Goal: Information Seeking & Learning: Learn about a topic

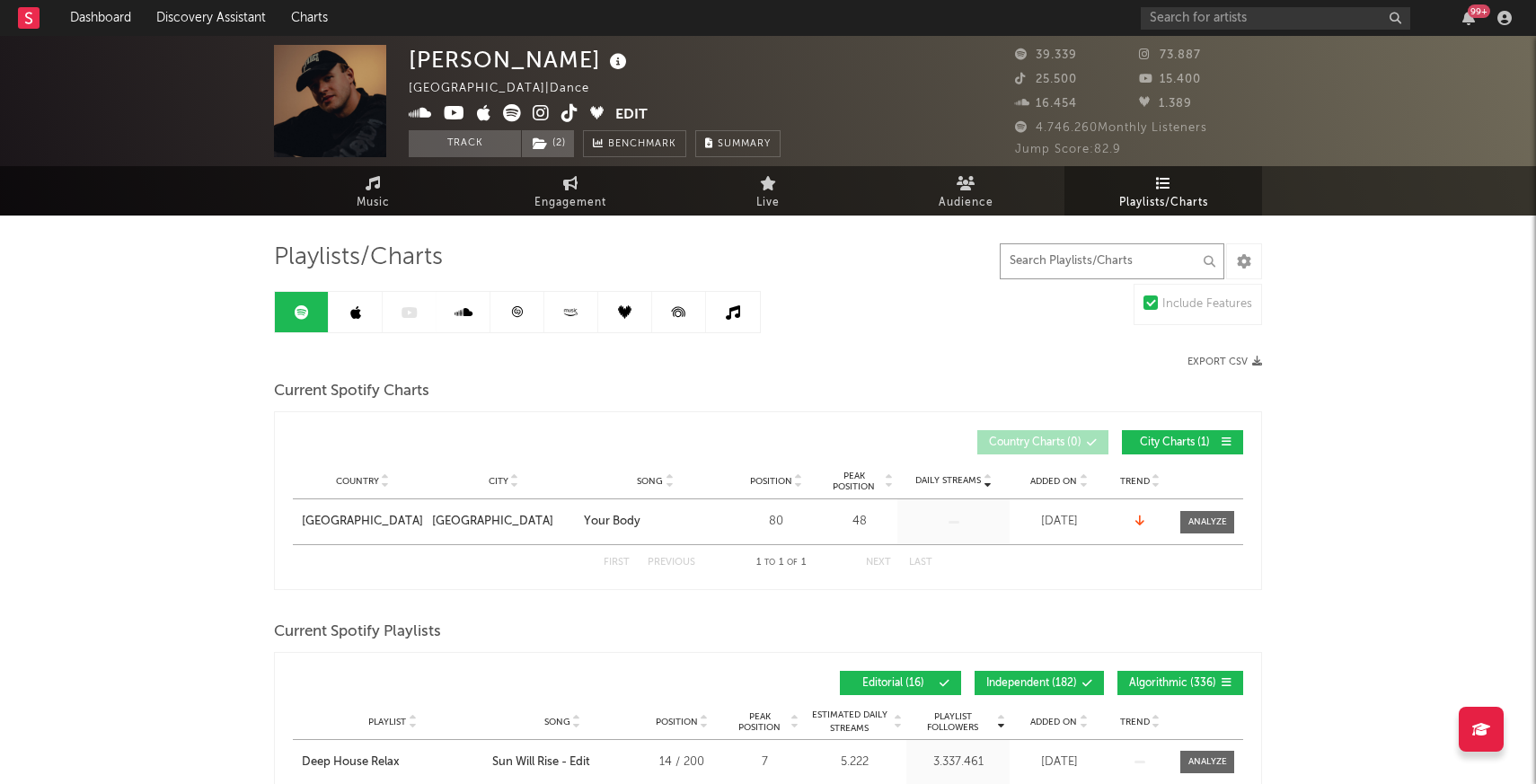
click at [1055, 253] on input "text" at bounding box center [1112, 261] width 225 height 35
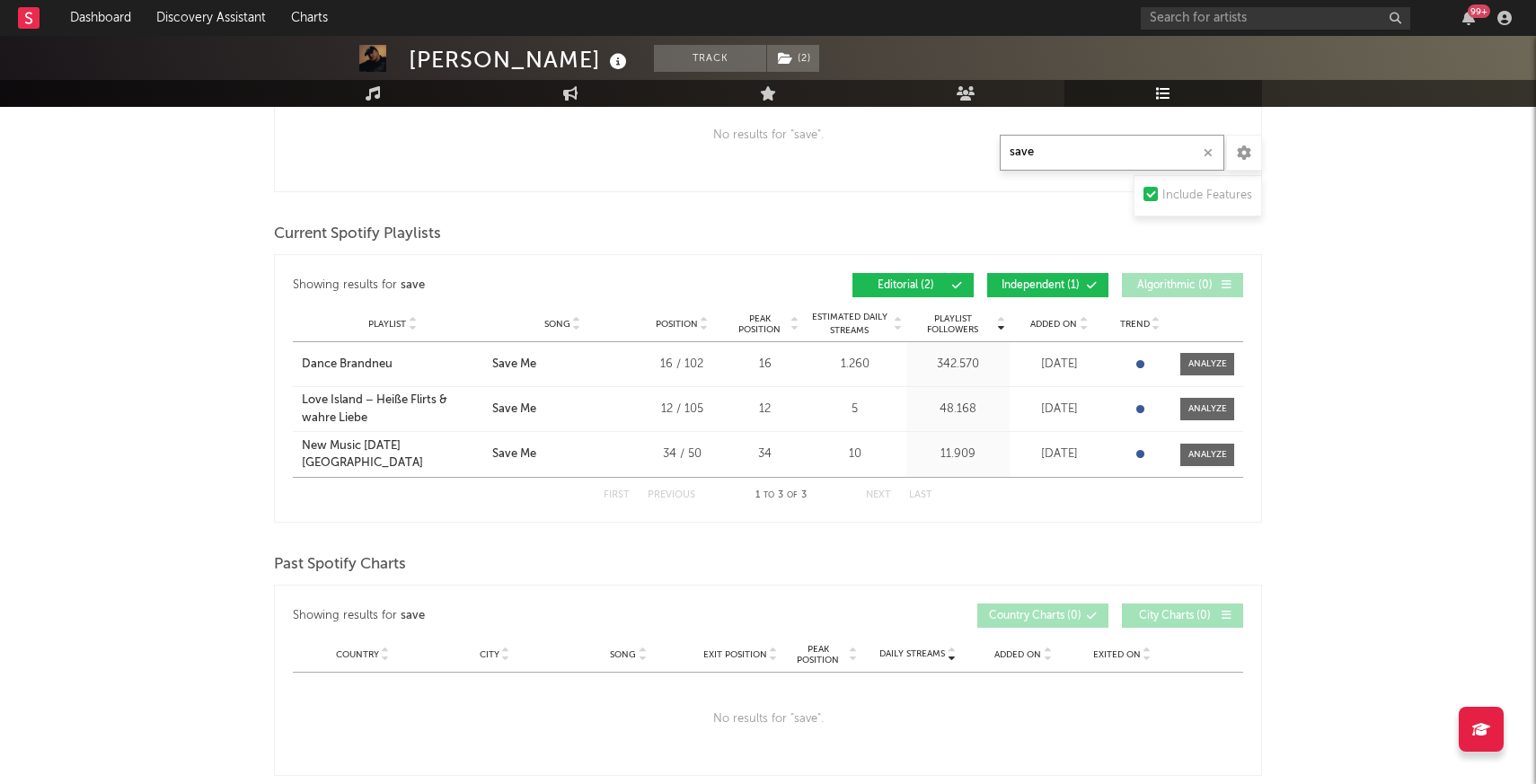
scroll to position [410, 0]
type input "save"
click at [670, 586] on div "Showing results for save Country City Song Exit Position Peak Position Added On…" at bounding box center [768, 680] width 988 height 191
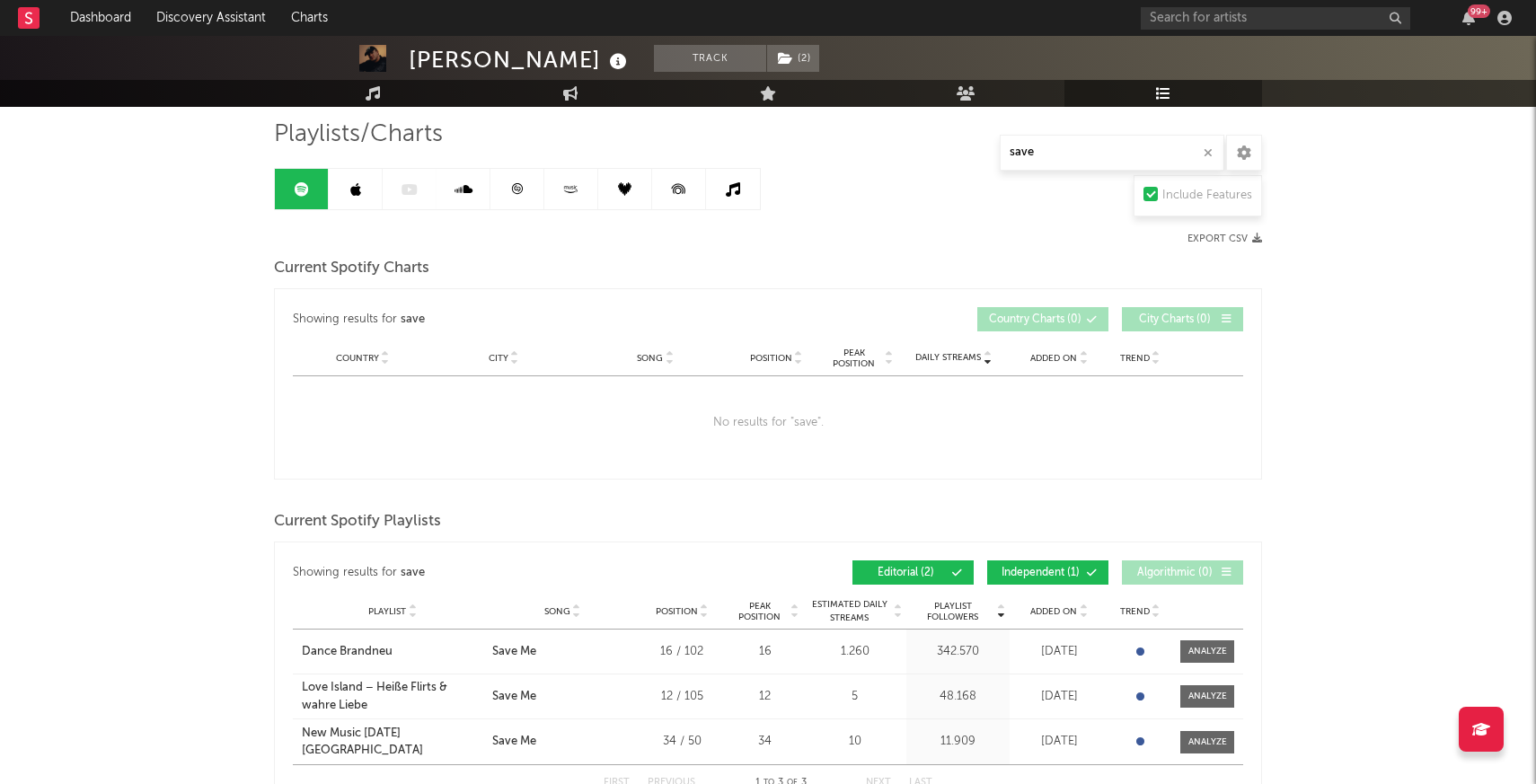
scroll to position [0, 0]
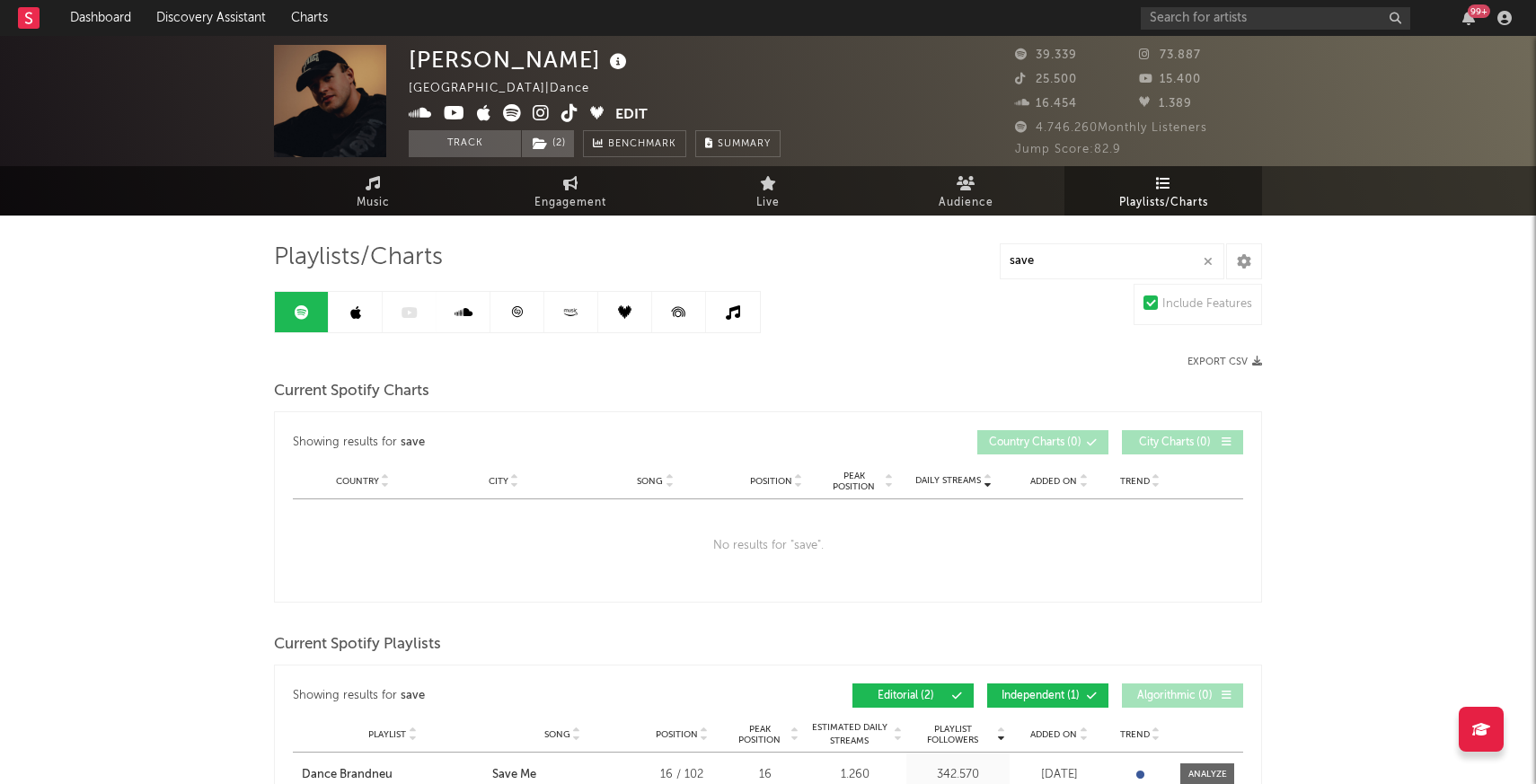
click at [365, 311] on link at bounding box center [356, 312] width 54 height 40
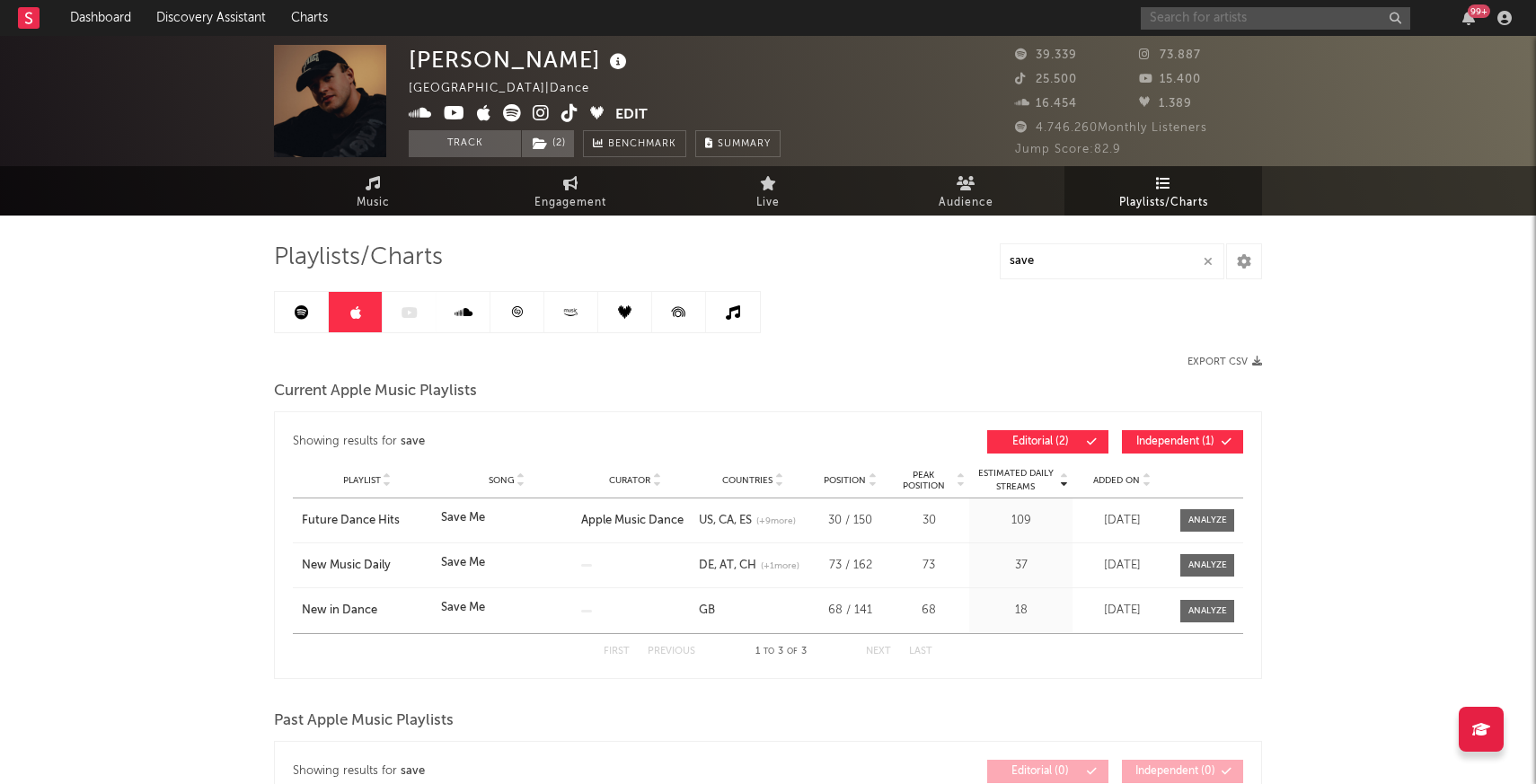
click at [1192, 9] on input "text" at bounding box center [1275, 19] width 270 height 22
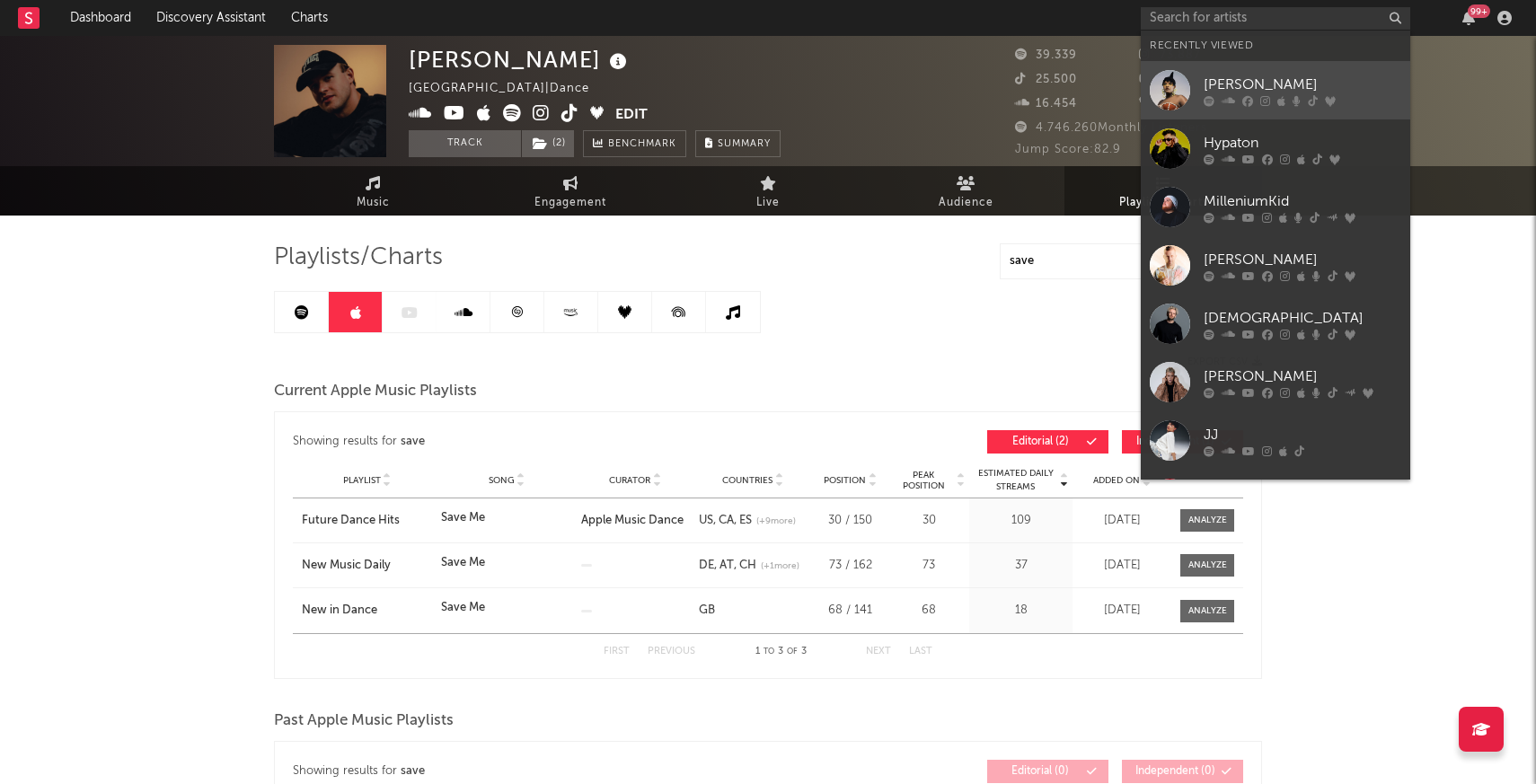
click at [1175, 99] on div at bounding box center [1170, 90] width 40 height 40
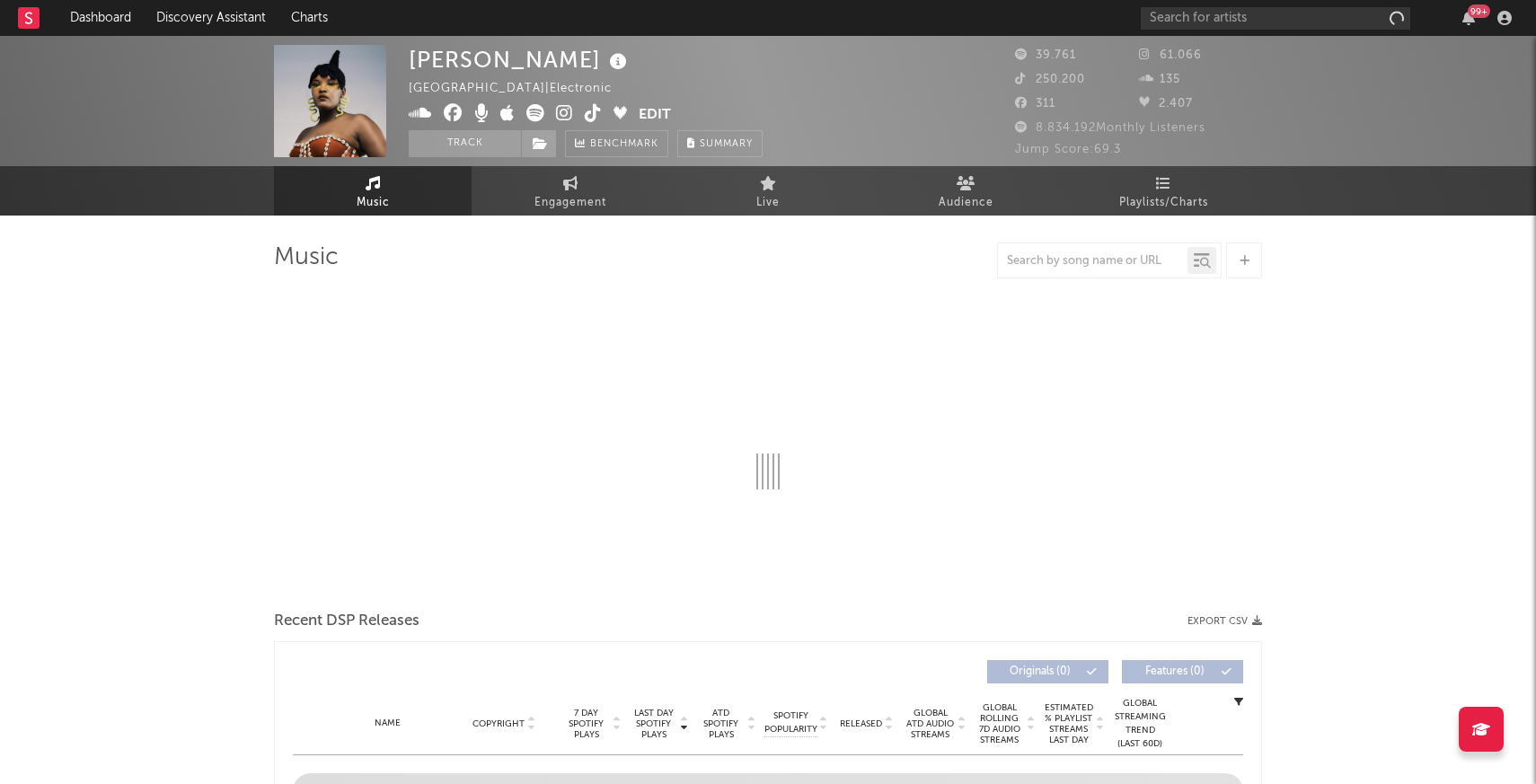
select select "1w"
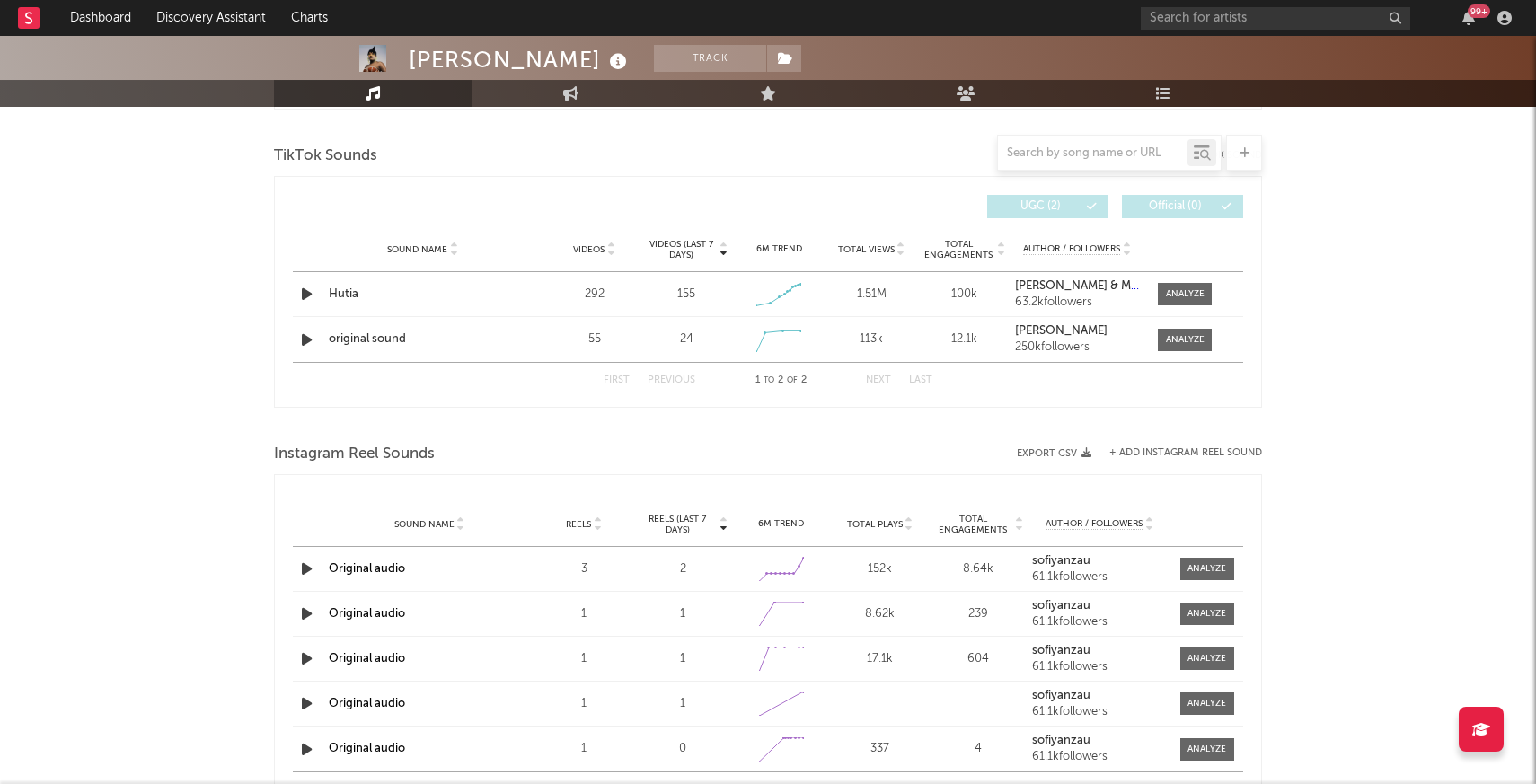
scroll to position [1195, 0]
click at [1177, 299] on span at bounding box center [1185, 292] width 54 height 22
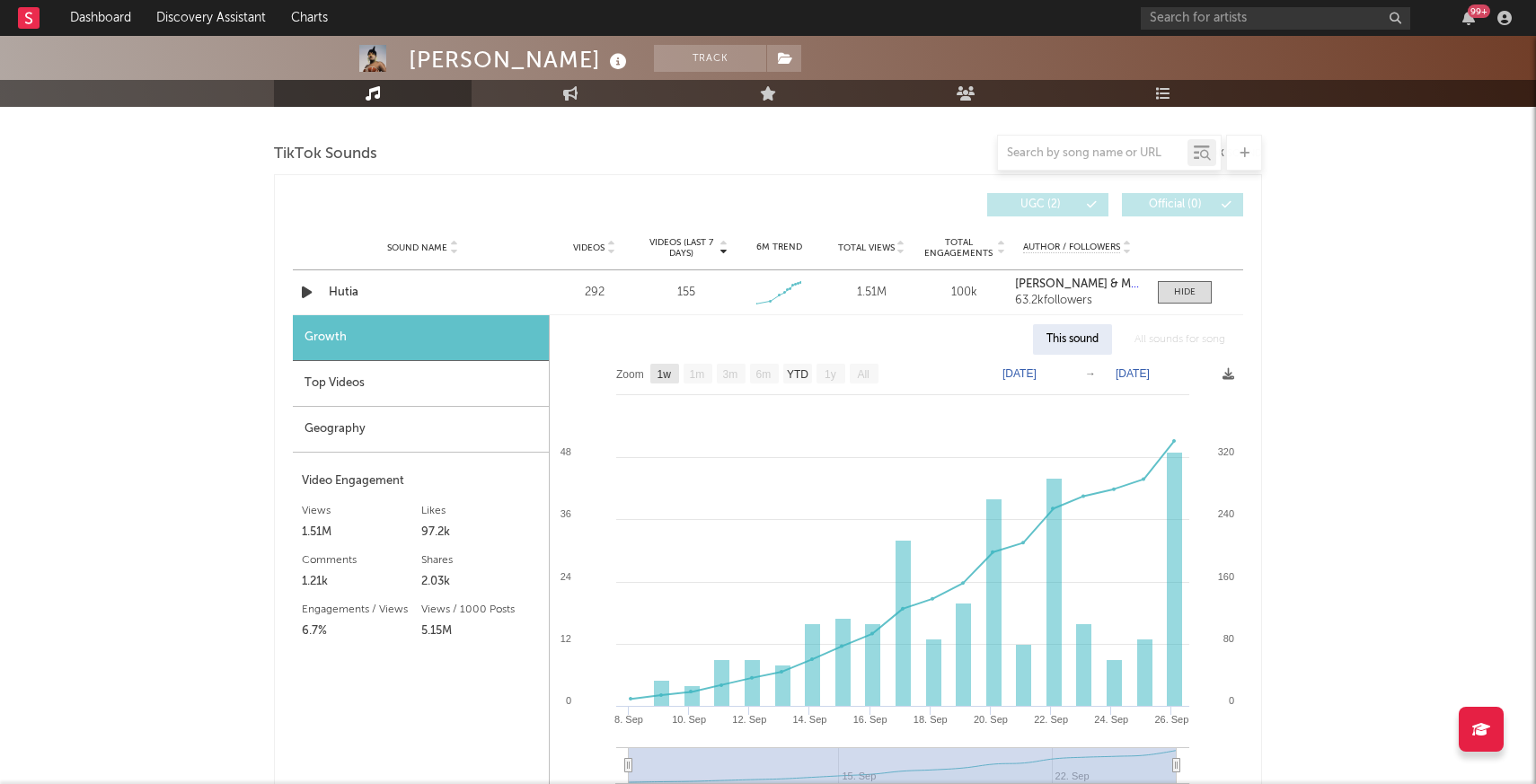
click at [667, 370] on text "1w" at bounding box center [664, 373] width 14 height 12
select select "1w"
type input "[DATE]"
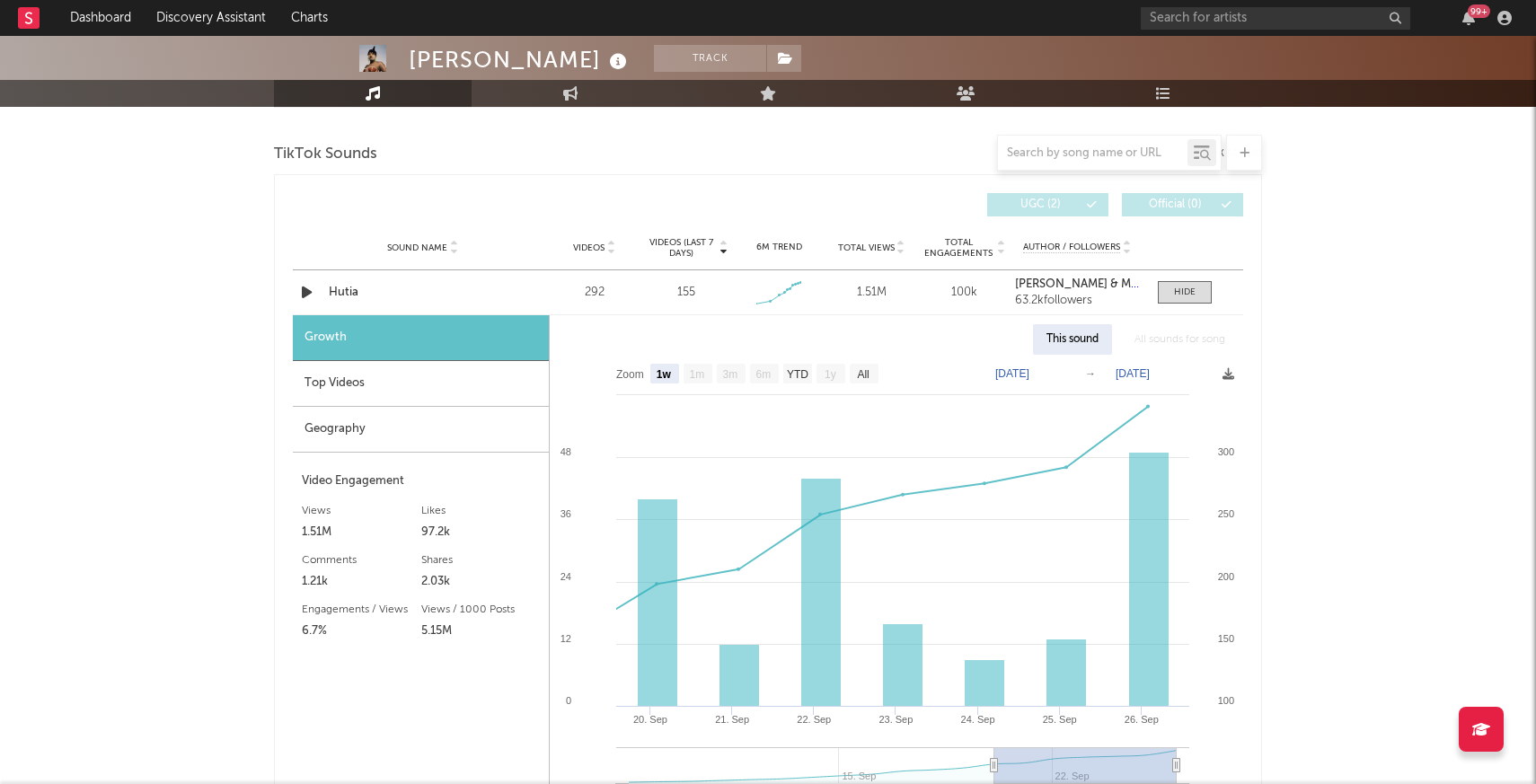
click at [667, 370] on text "1w" at bounding box center [664, 373] width 15 height 12
click at [865, 373] on text "All" at bounding box center [863, 373] width 12 height 12
select select "All"
type input "[DATE]"
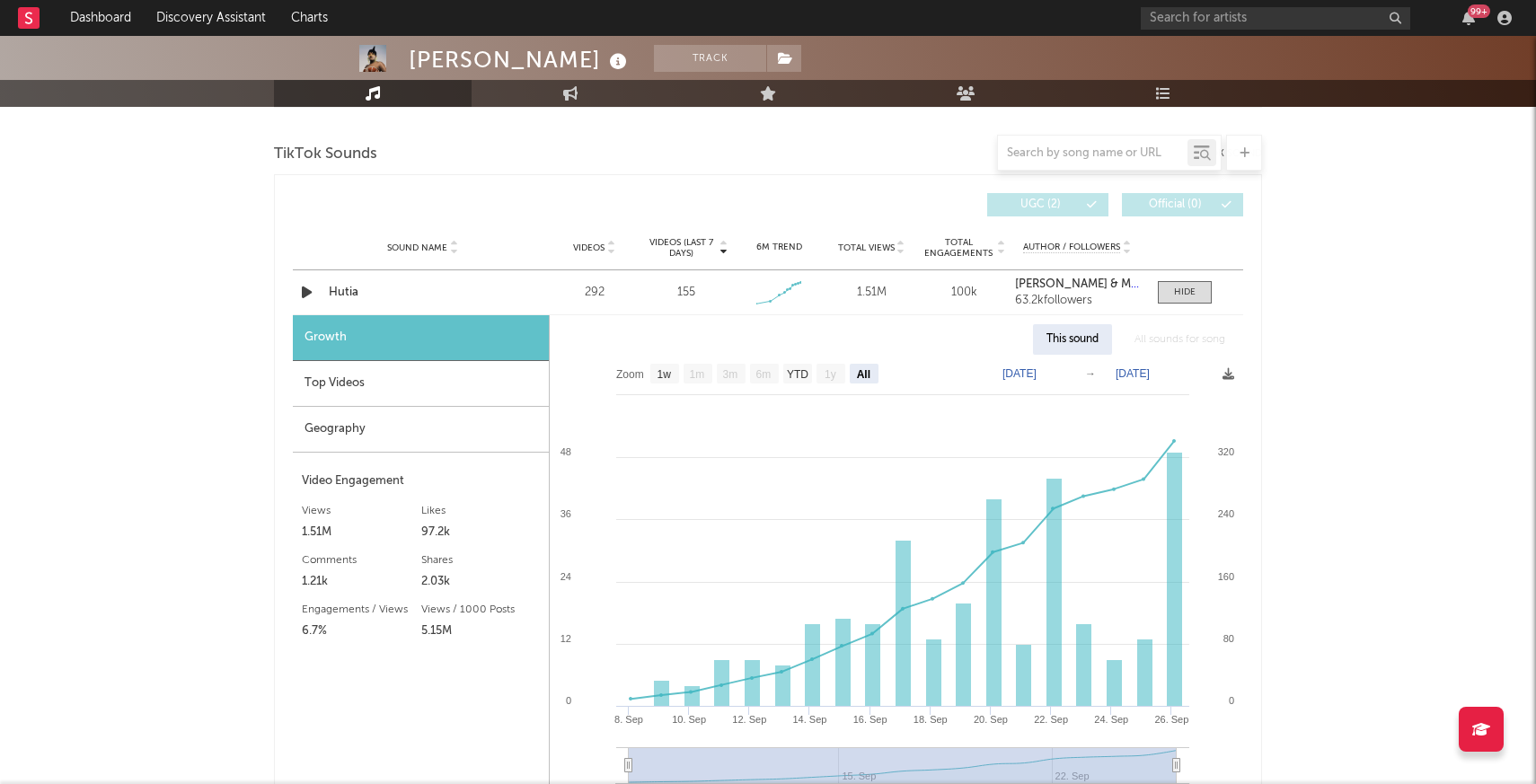
click at [366, 412] on div "Geography" at bounding box center [421, 429] width 256 height 46
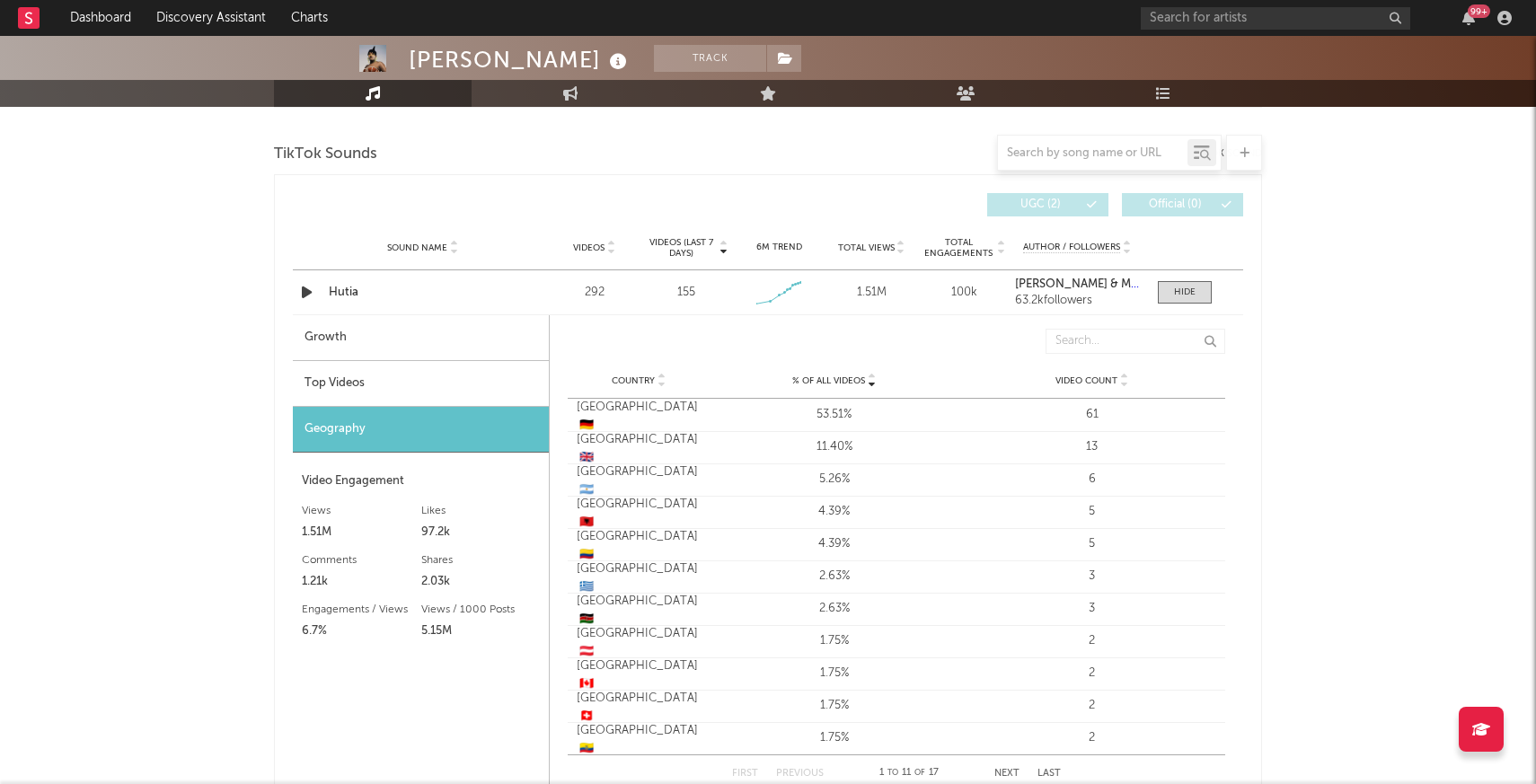
click at [359, 381] on div "Top Videos" at bounding box center [421, 384] width 256 height 46
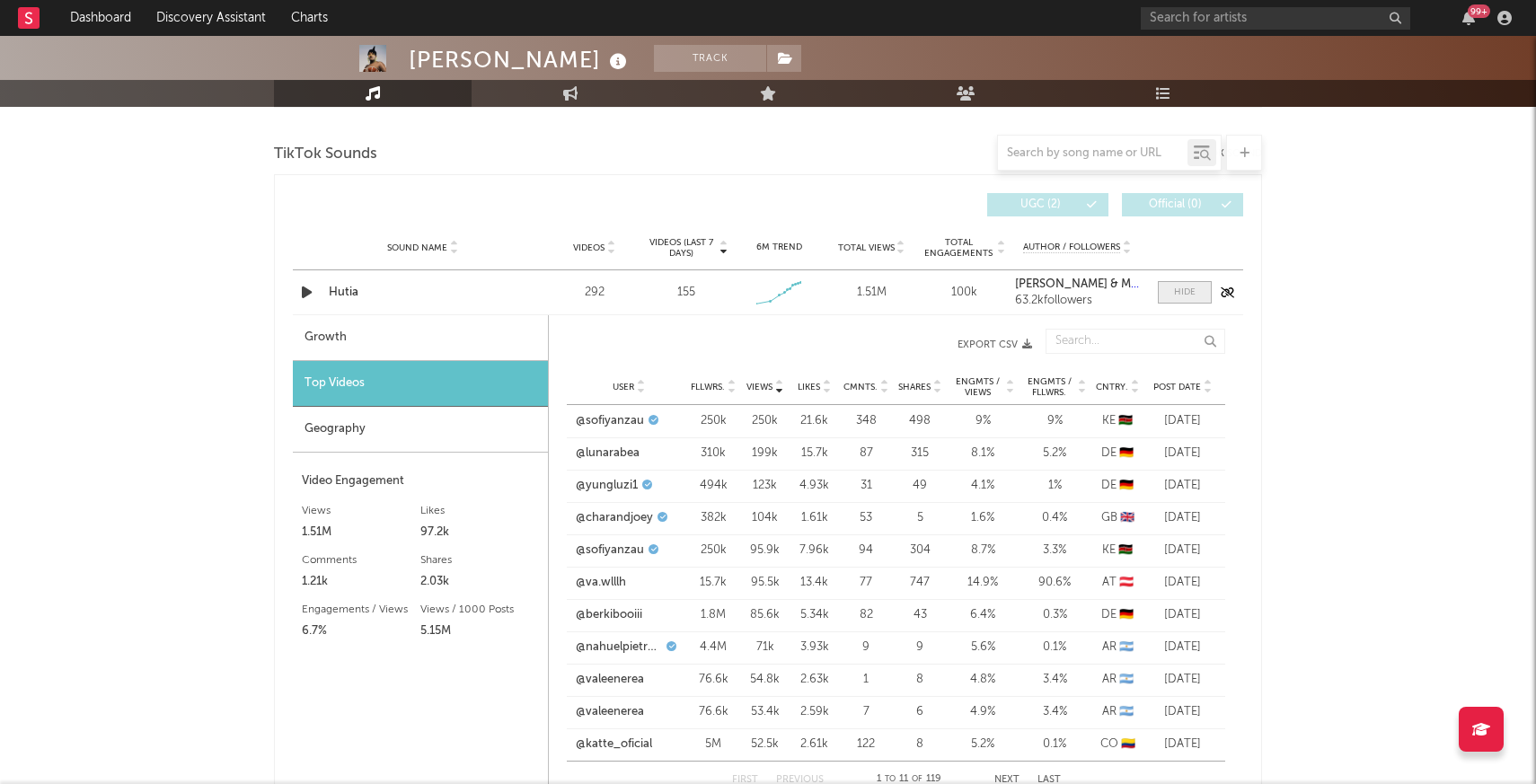
click at [1186, 290] on div at bounding box center [1185, 292] width 21 height 13
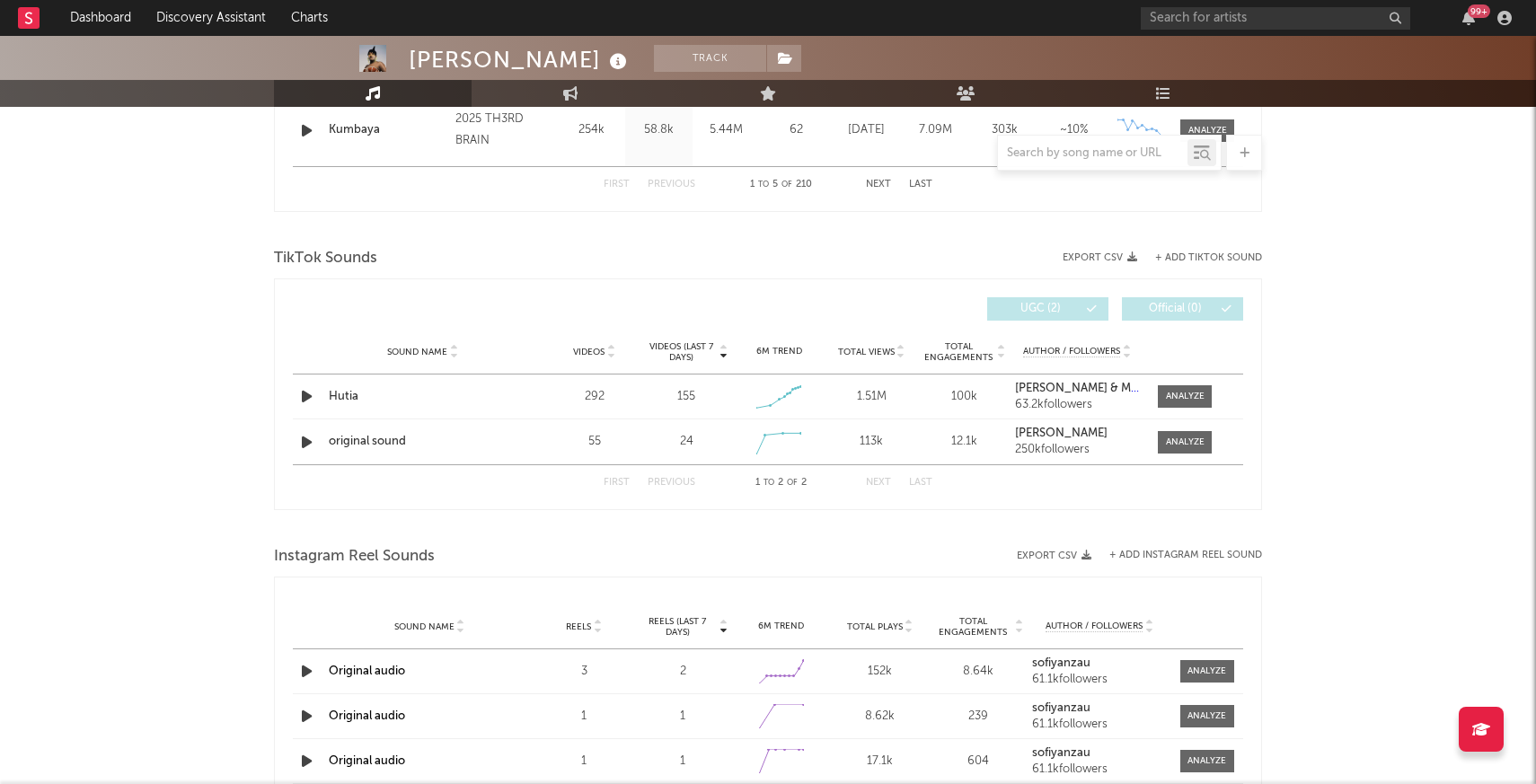
scroll to position [1088, 0]
click at [961, 343] on span "Total Engagements" at bounding box center [959, 354] width 73 height 21
click at [959, 353] on span "Total Engagements" at bounding box center [959, 354] width 73 height 21
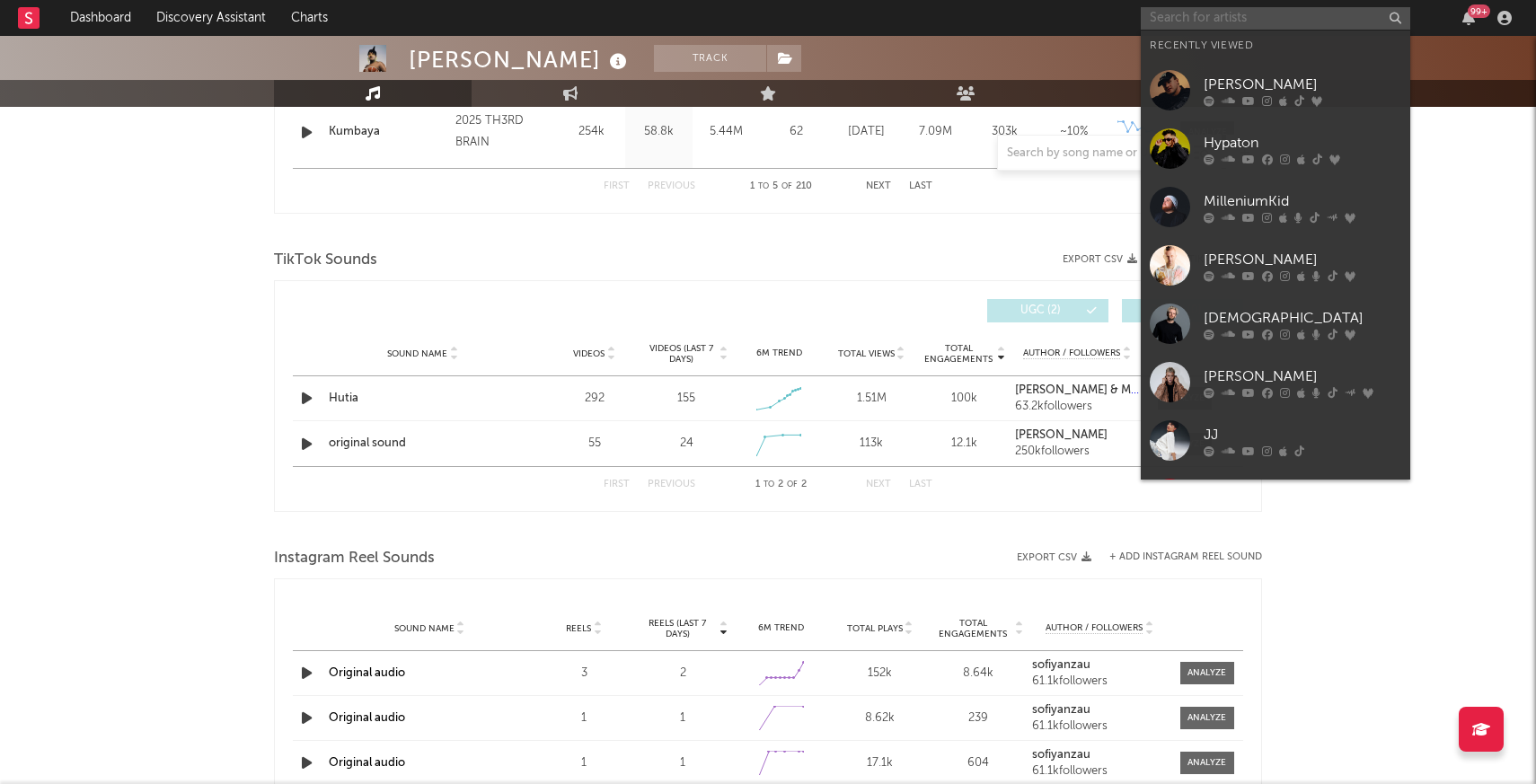
click at [1298, 21] on input "text" at bounding box center [1275, 19] width 270 height 22
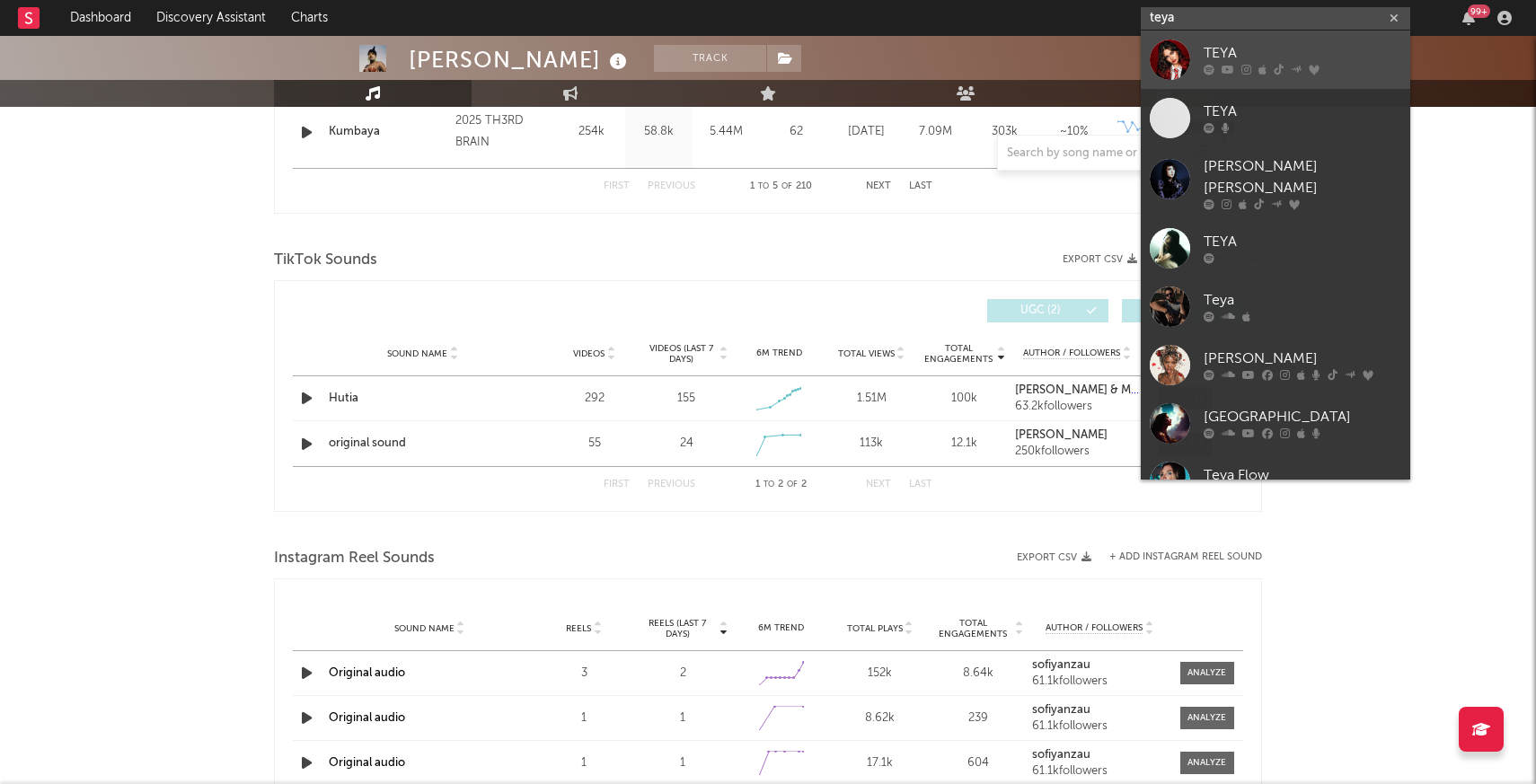
type input "teya"
click at [1171, 49] on div at bounding box center [1170, 59] width 40 height 40
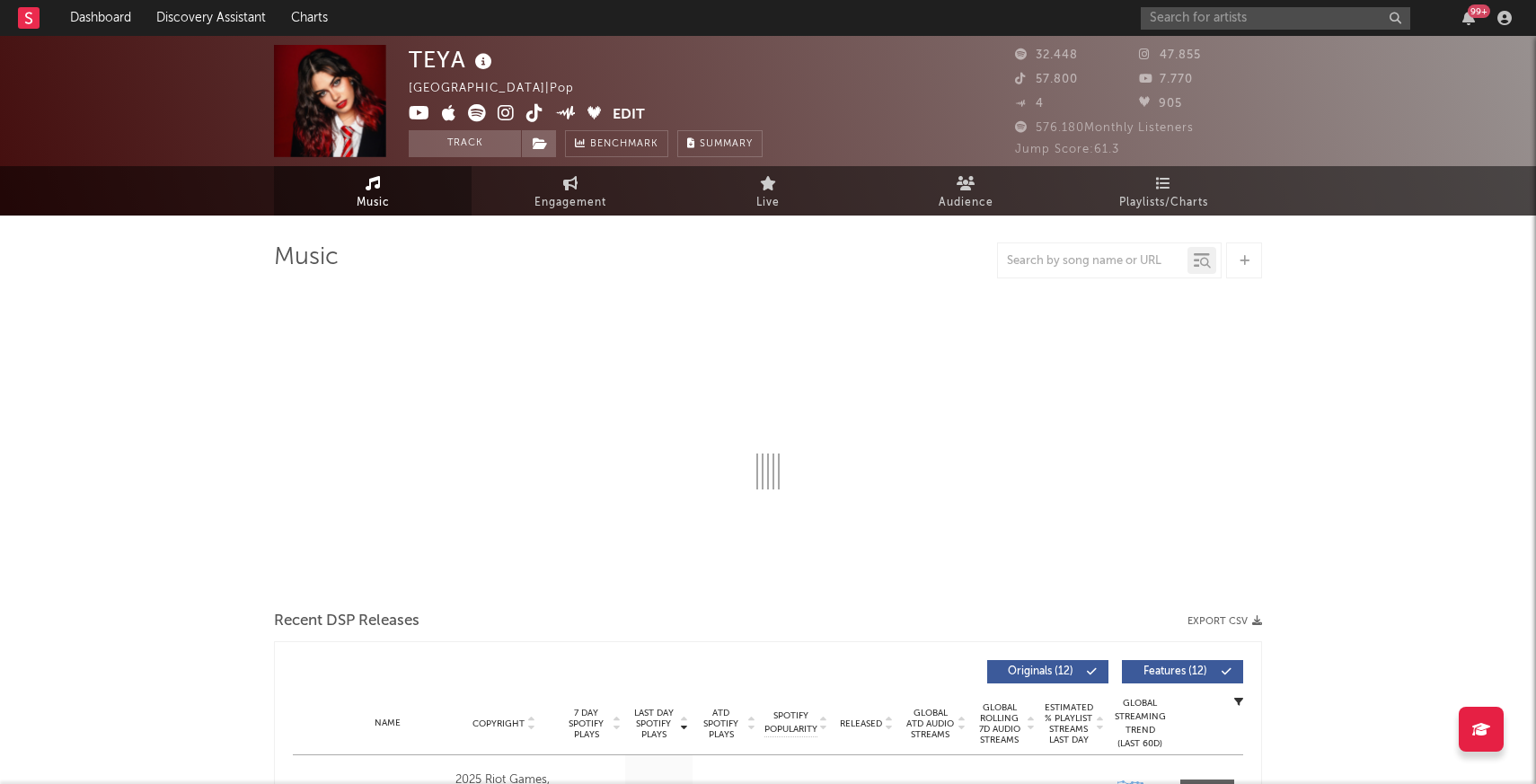
select select "6m"
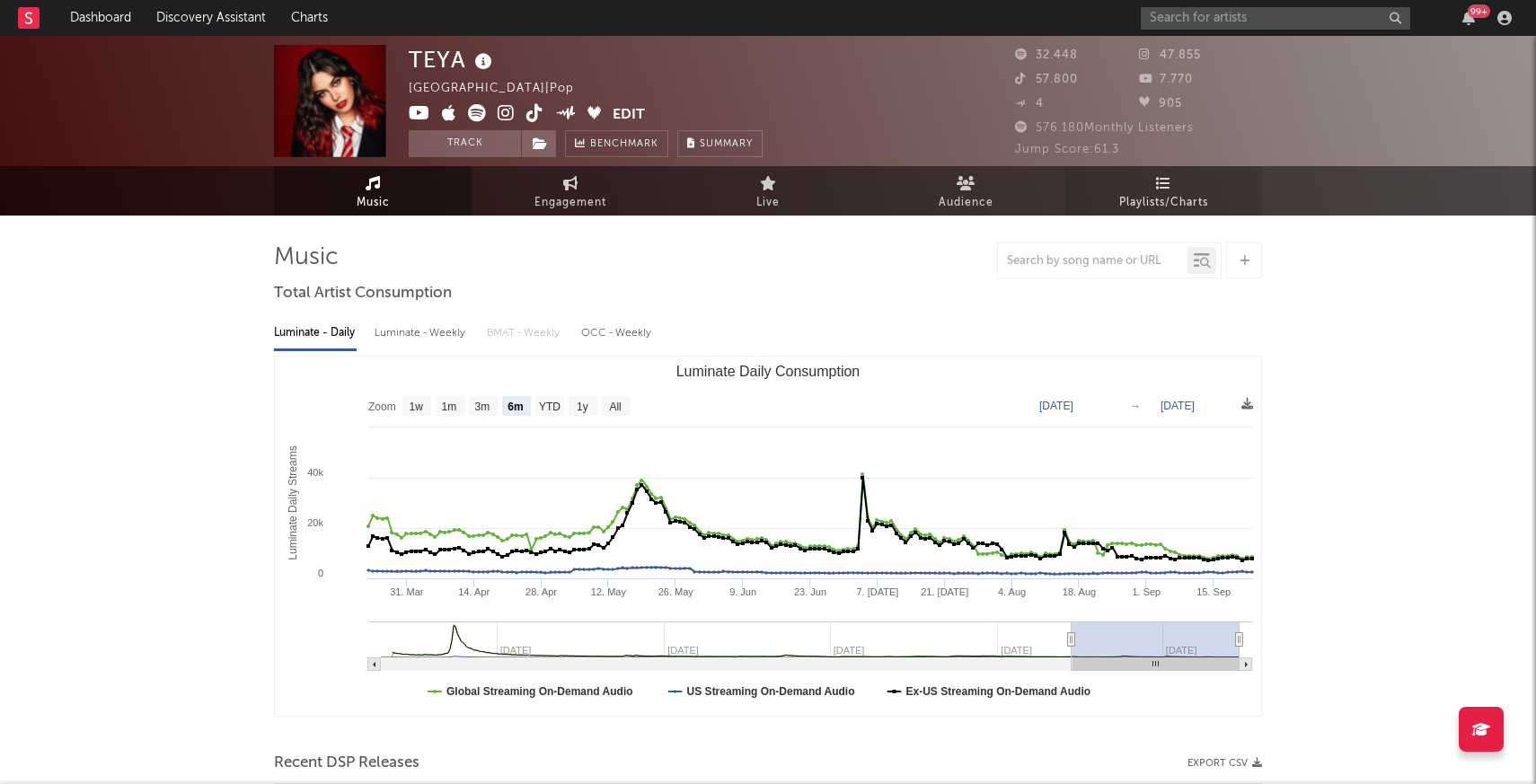
click at [1156, 203] on span "Playlists/Charts" at bounding box center [1163, 203] width 89 height 21
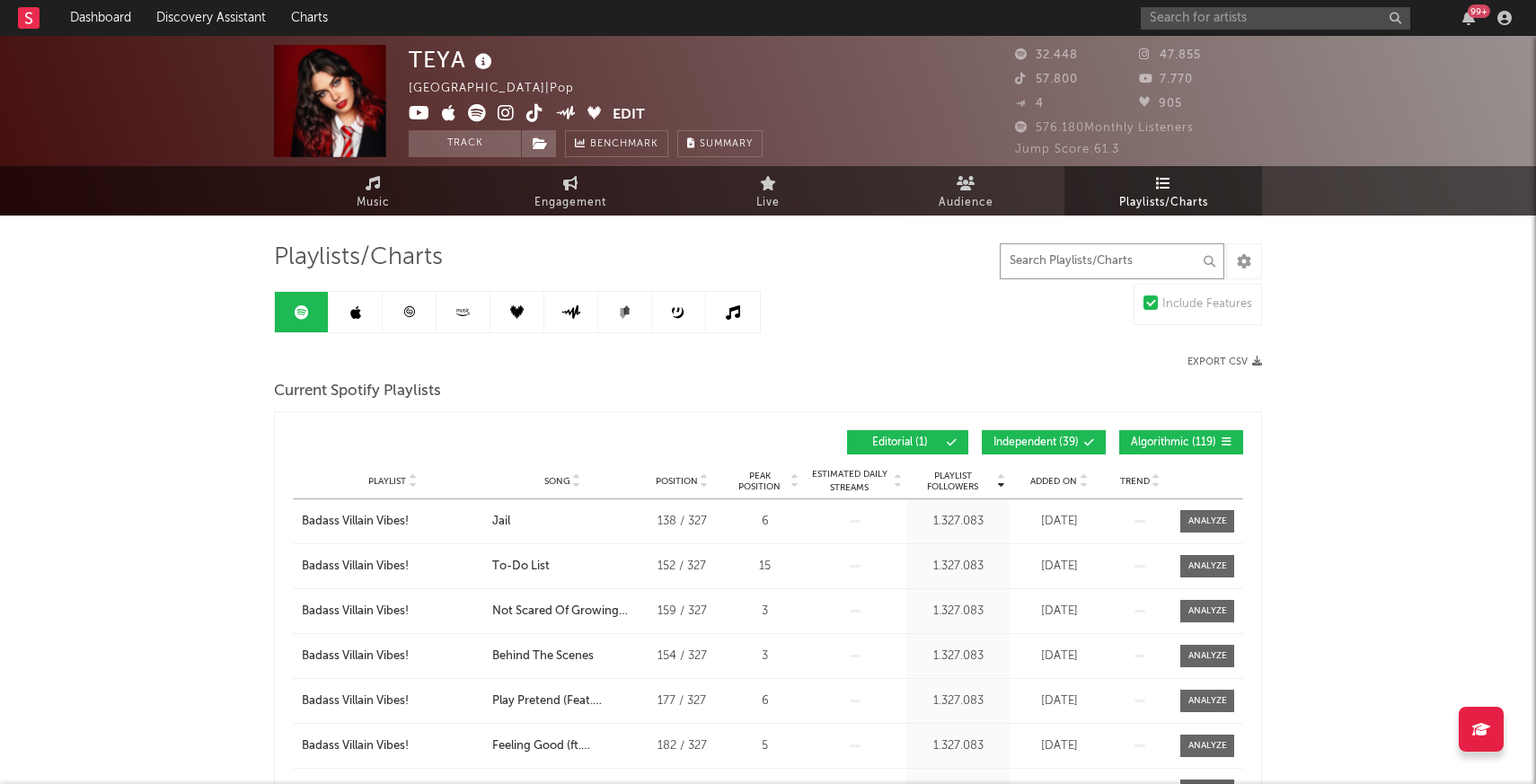
click at [1139, 272] on input "text" at bounding box center [1112, 261] width 225 height 35
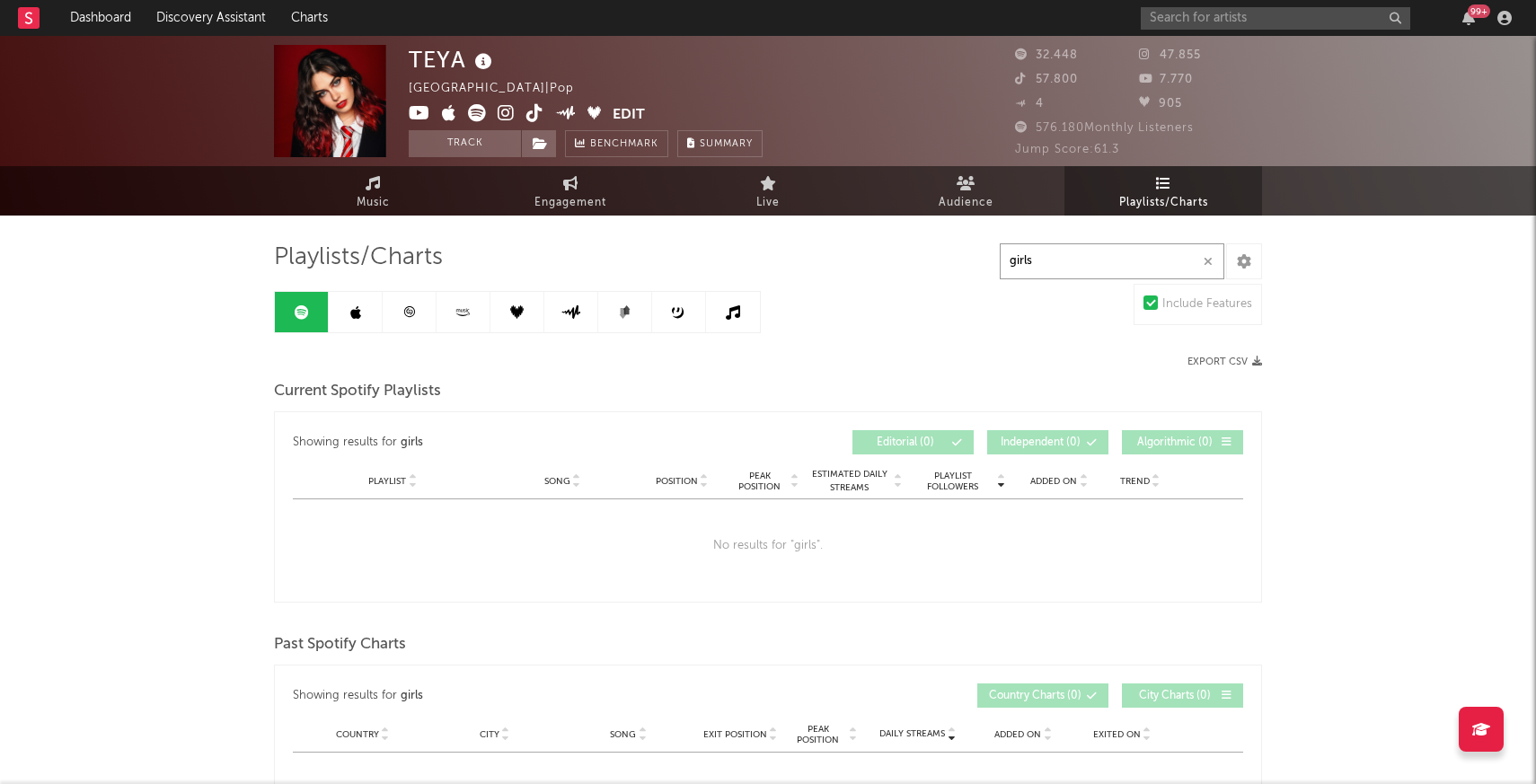
type input "girls"
click at [1194, 17] on input "text" at bounding box center [1275, 19] width 270 height 22
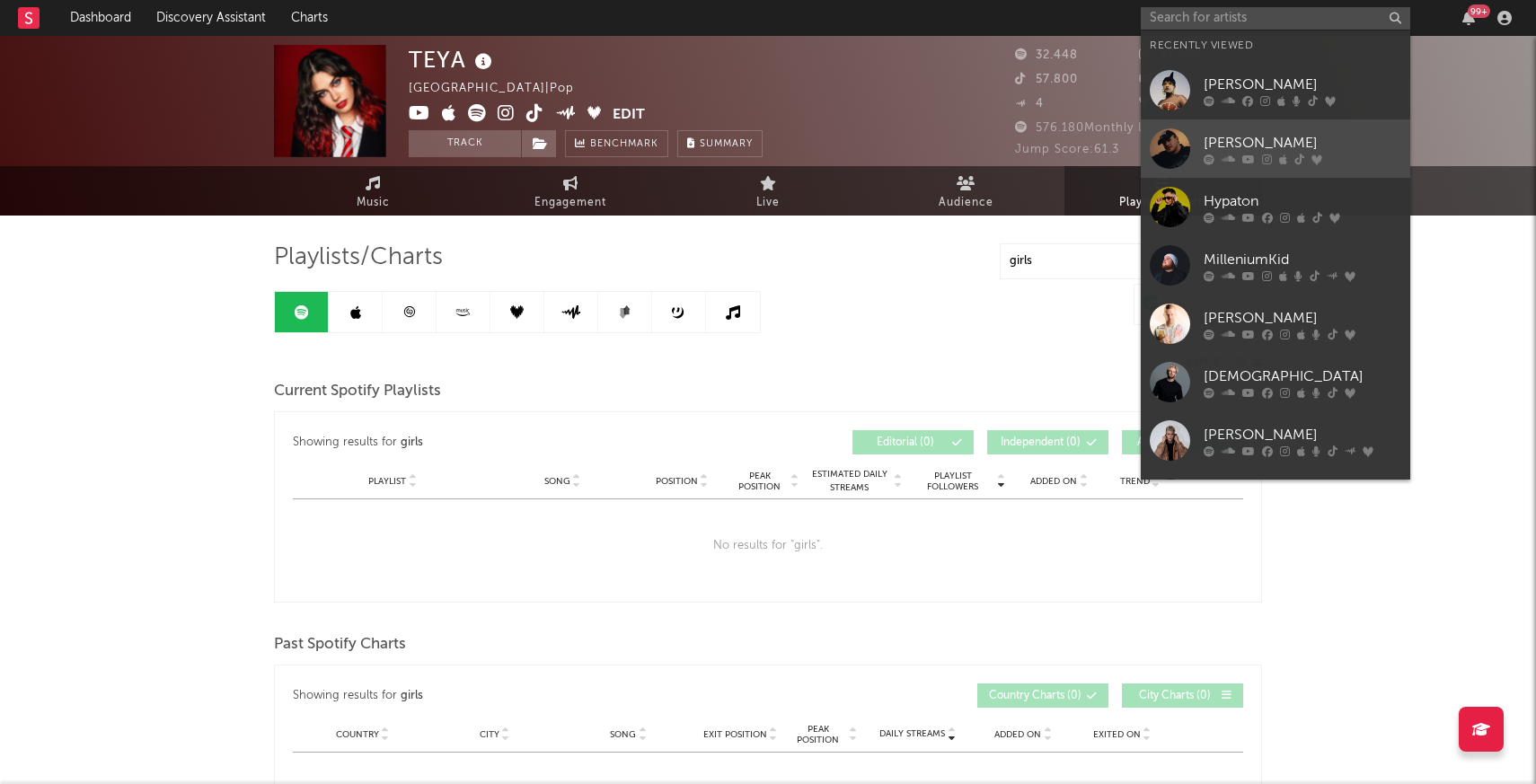
click at [1178, 158] on div at bounding box center [1170, 148] width 40 height 40
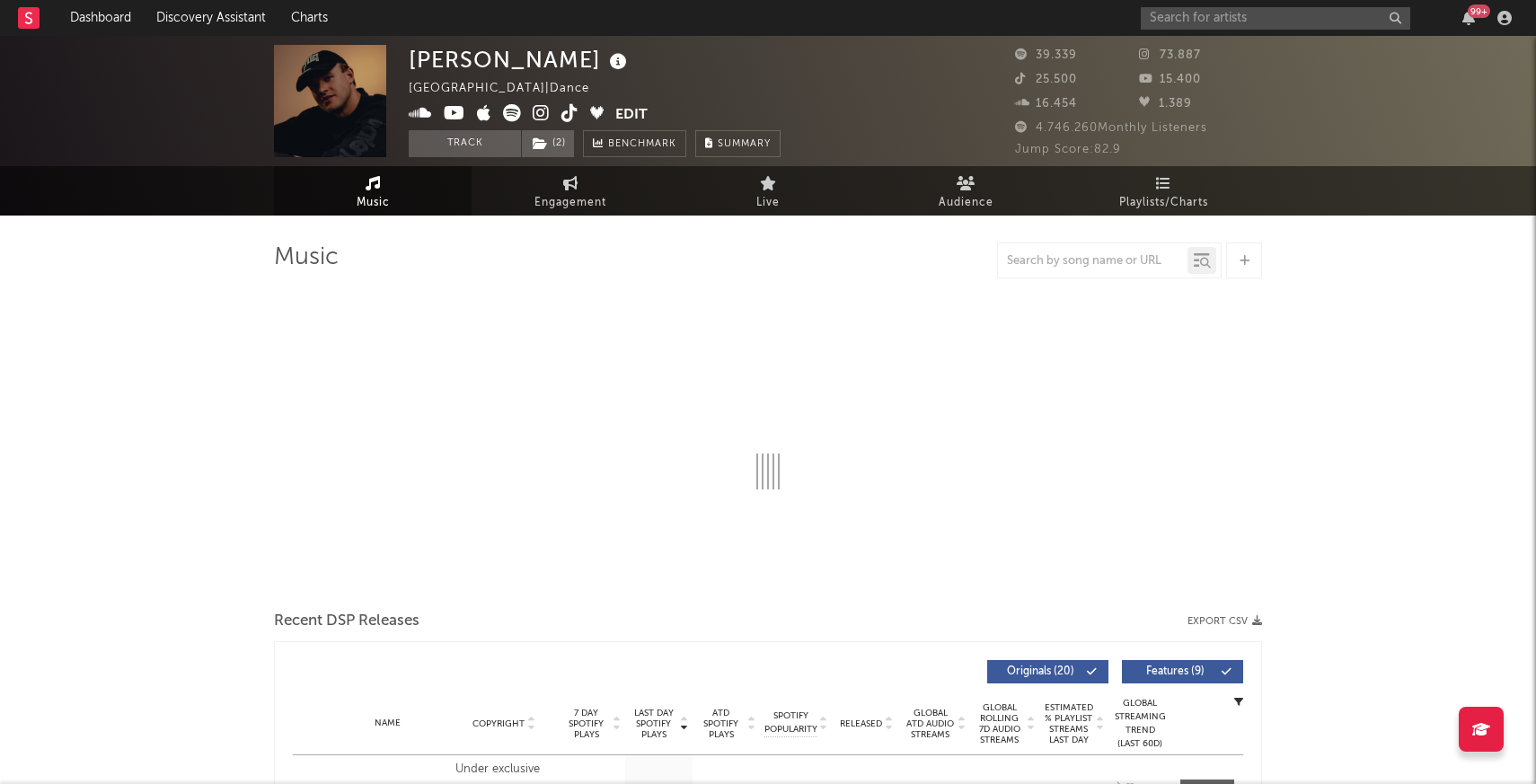
select select "6m"
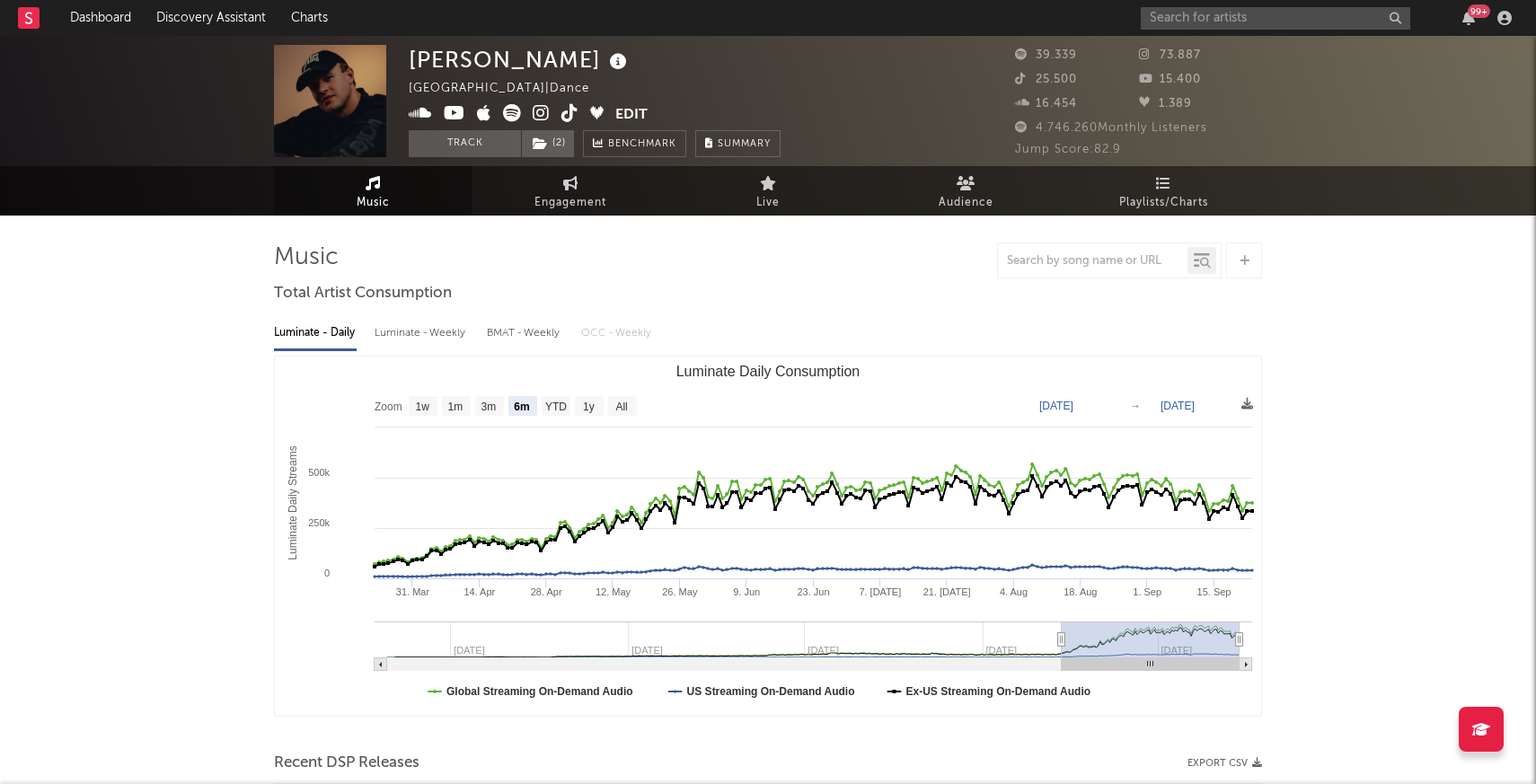
select select "6m"
click at [1160, 188] on icon at bounding box center [1163, 183] width 15 height 14
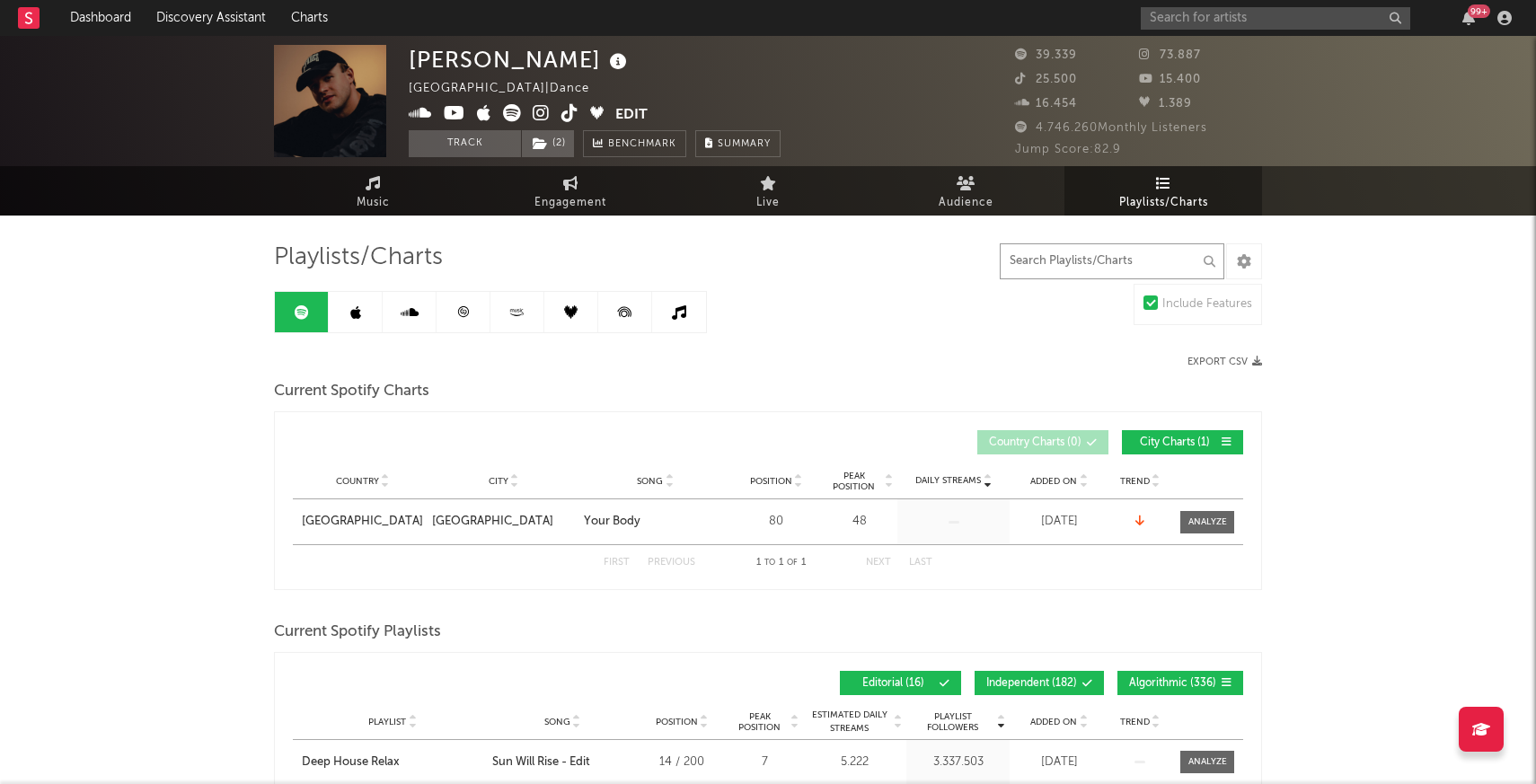
click at [1099, 251] on input "text" at bounding box center [1112, 261] width 225 height 35
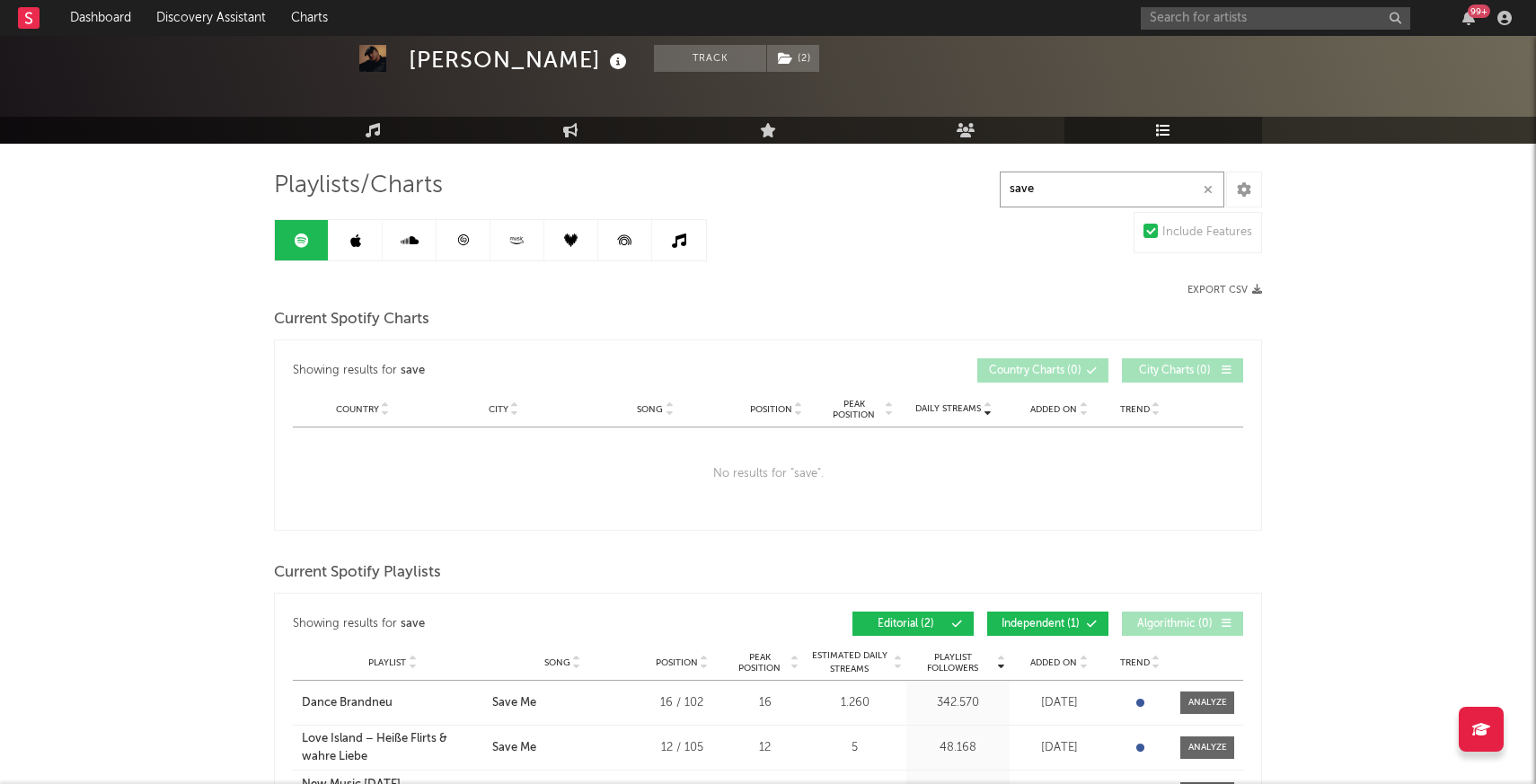
scroll to position [71, 0]
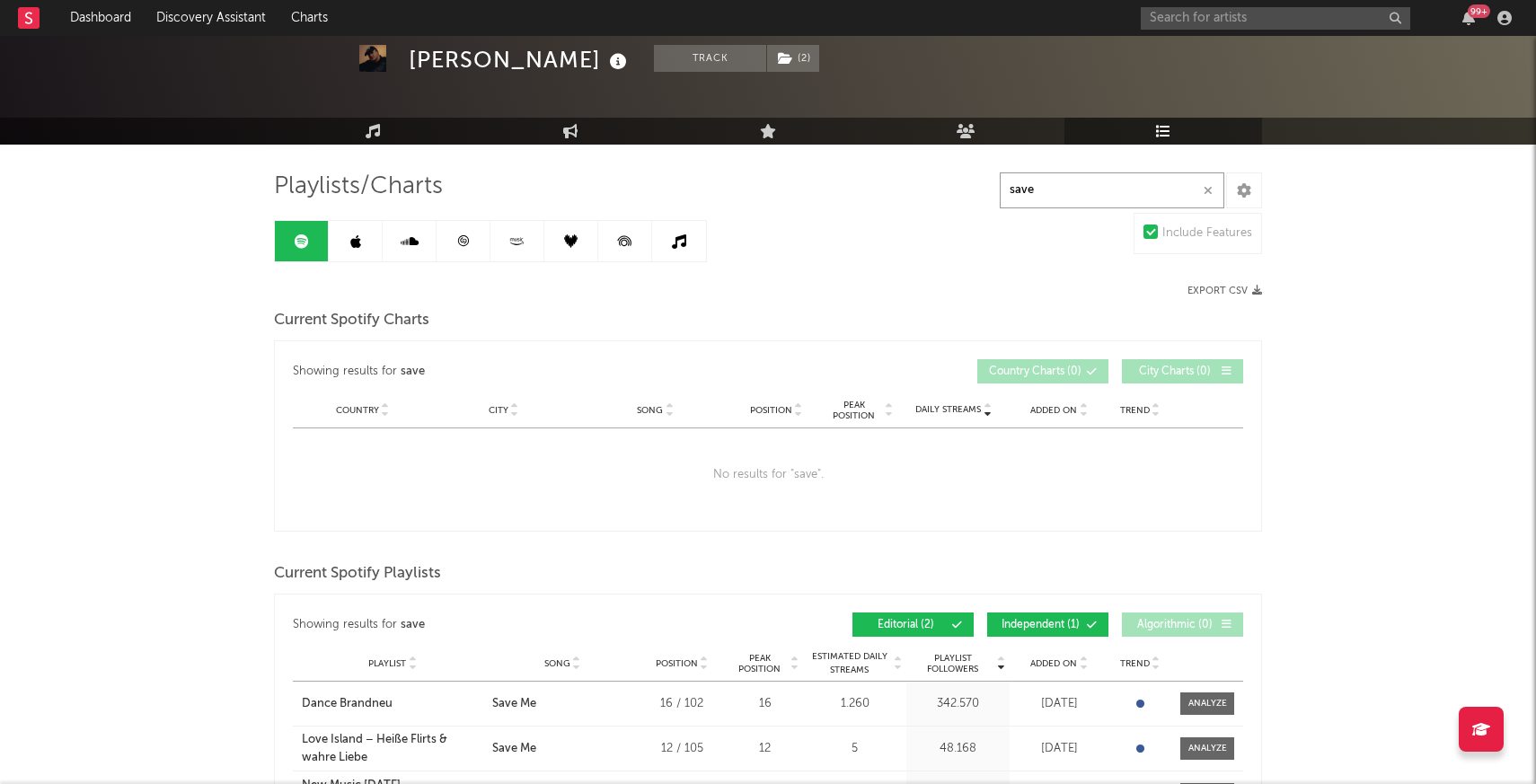
type input "save"
click at [466, 238] on icon at bounding box center [463, 241] width 13 height 13
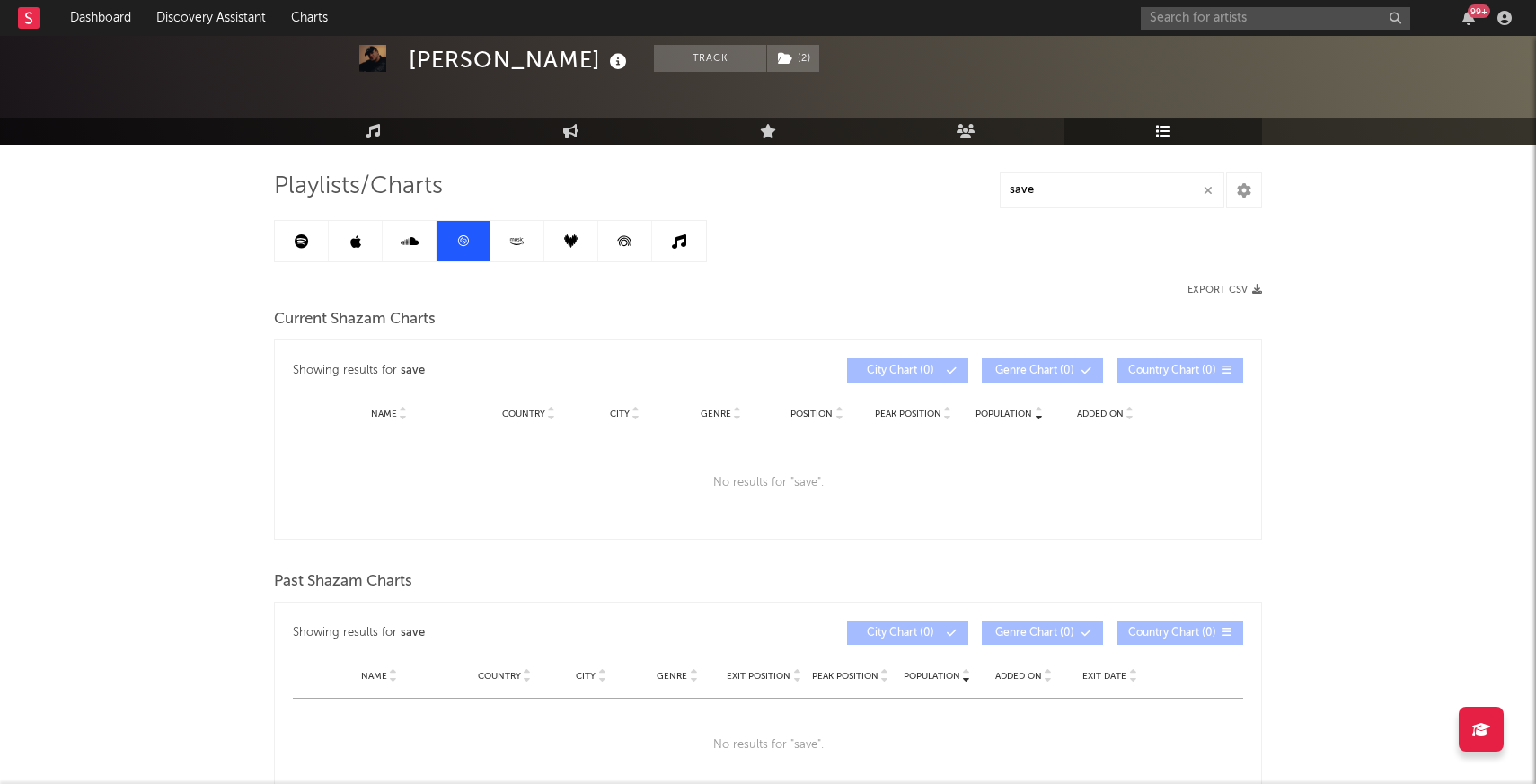
click at [518, 243] on icon at bounding box center [517, 241] width 21 height 13
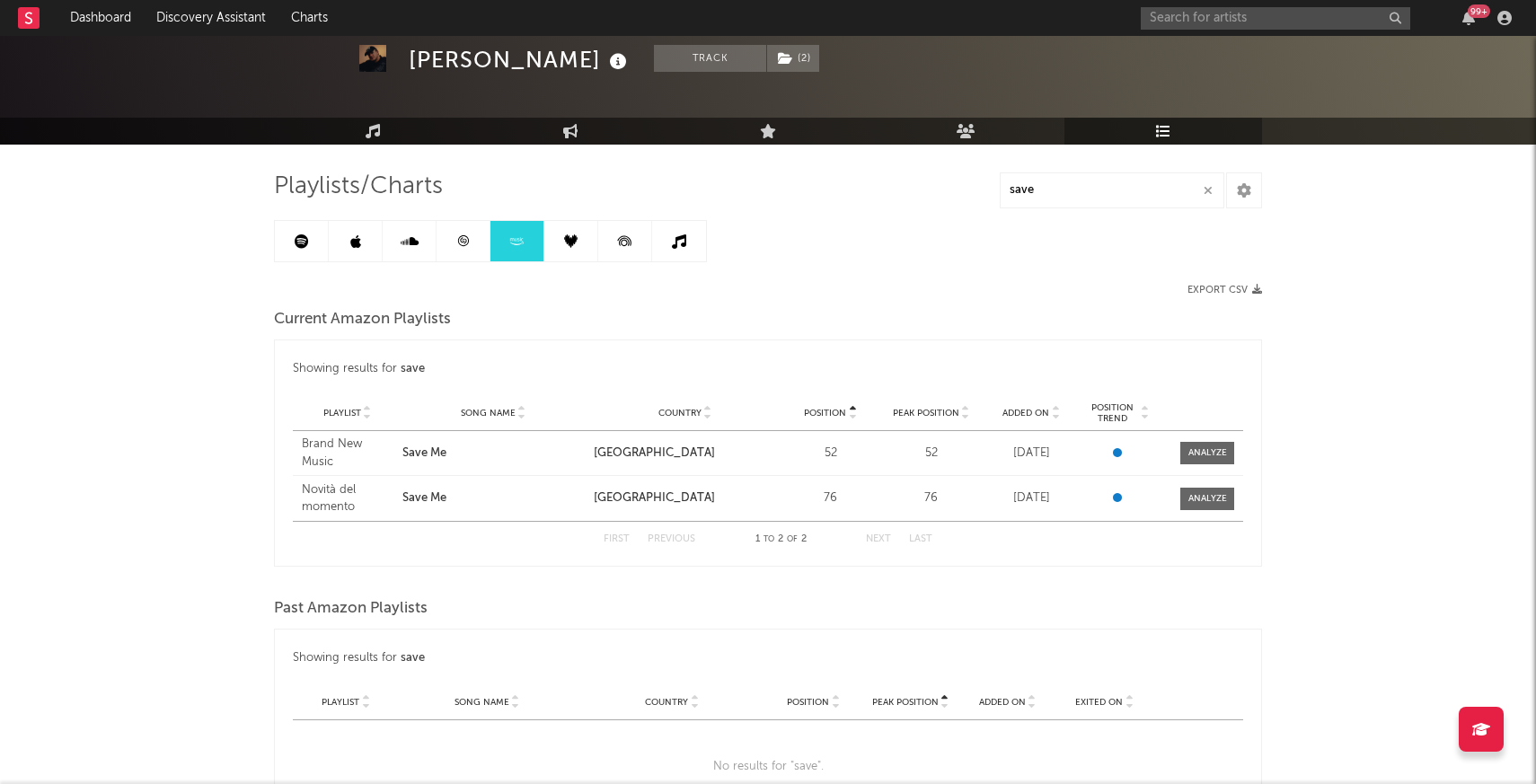
click at [578, 242] on link at bounding box center [571, 241] width 54 height 40
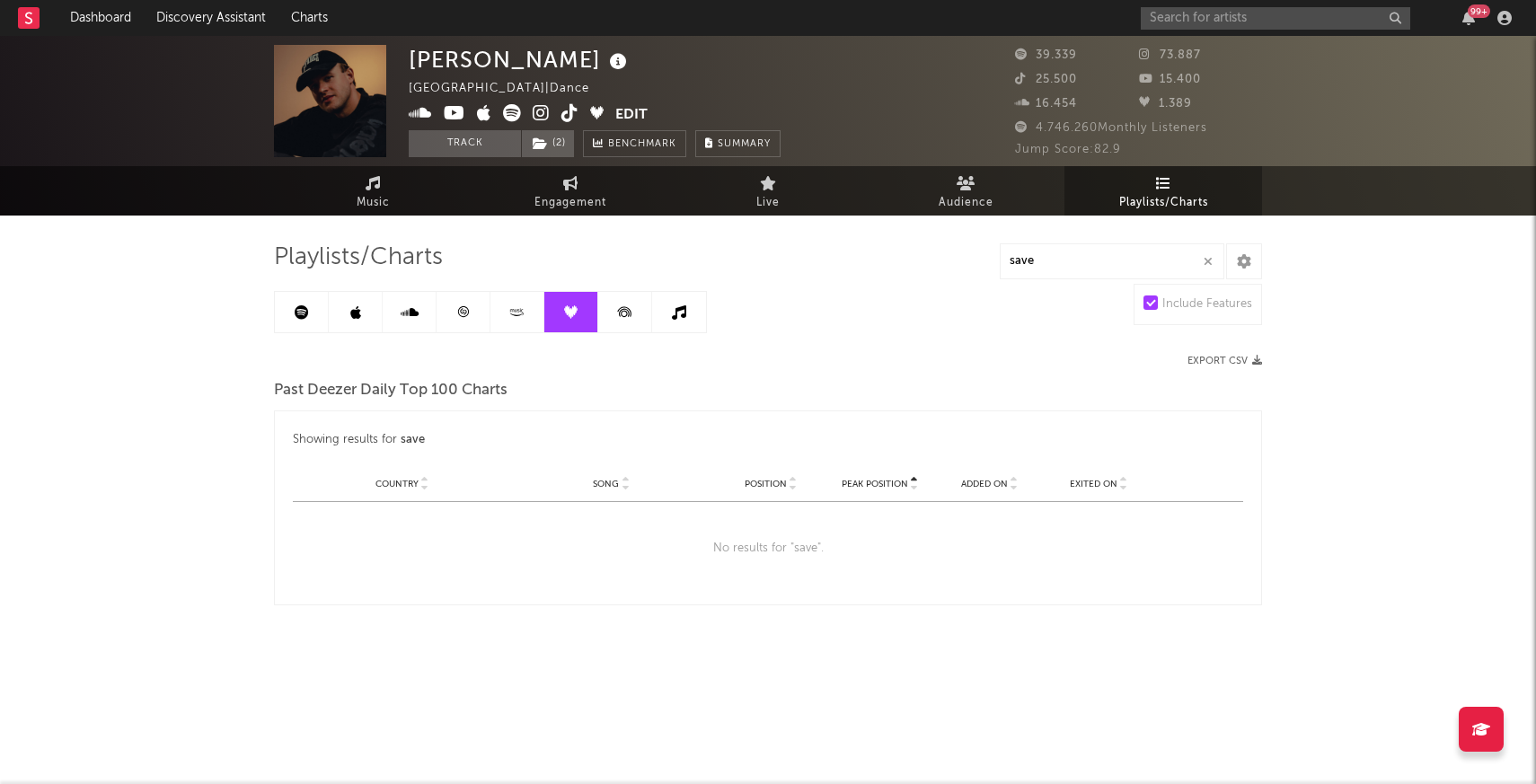
click at [302, 317] on icon at bounding box center [302, 312] width 14 height 14
